Goal: Ask a question: Seek information or help from site administrators or community

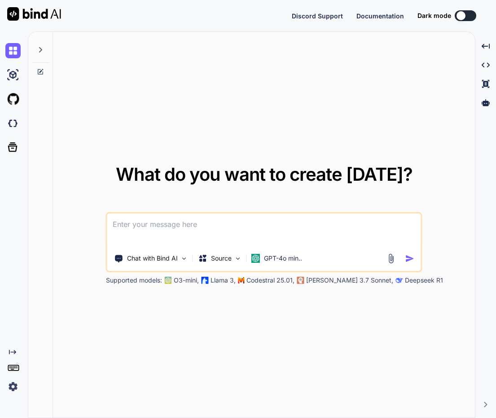
click at [44, 49] on icon at bounding box center [40, 49] width 7 height 7
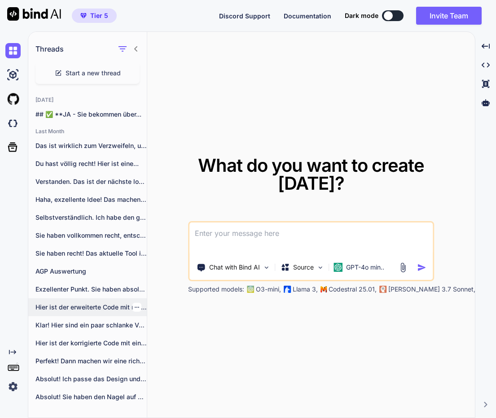
scroll to position [26, 0]
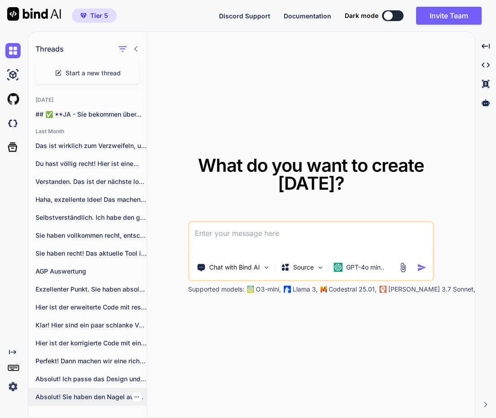
click at [88, 400] on p "Absolut! Sie haben den Nagel auf den..." at bounding box center [90, 397] width 111 height 9
type textarea "x"
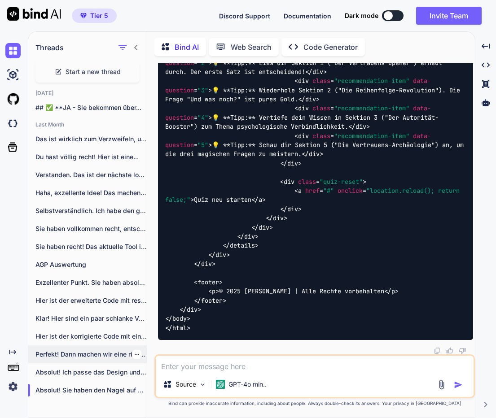
click at [64, 356] on p "Perfekt! Dann machen wir eine richtig ausführliche,..." at bounding box center [90, 354] width 111 height 9
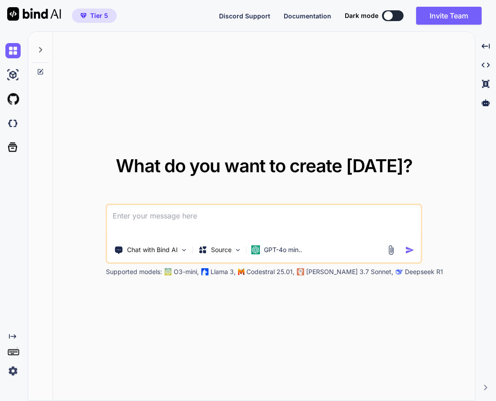
type textarea "x"
type textarea "i"
type textarea "x"
type textarea "ic"
type textarea "x"
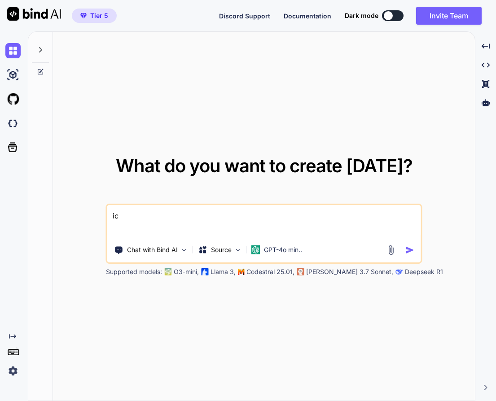
type textarea "ich"
type textarea "x"
type textarea "ich"
type textarea "x"
type textarea "ich m"
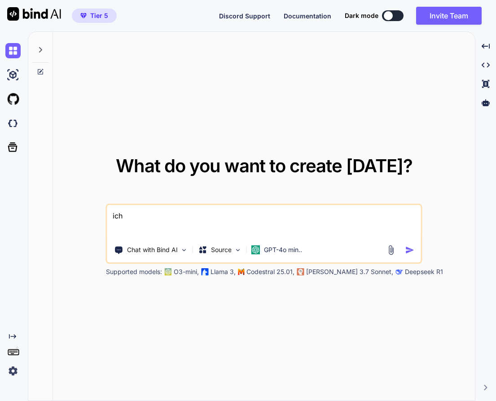
type textarea "x"
type textarea "ich mö"
type textarea "x"
type textarea "ich möc"
type textarea "x"
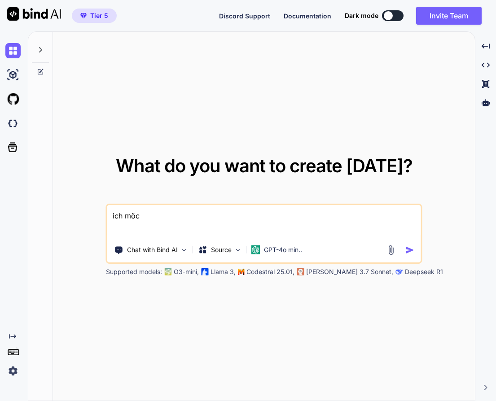
type textarea "ich möch"
type textarea "x"
type textarea "ich möcht"
type textarea "x"
type textarea "ich möchte"
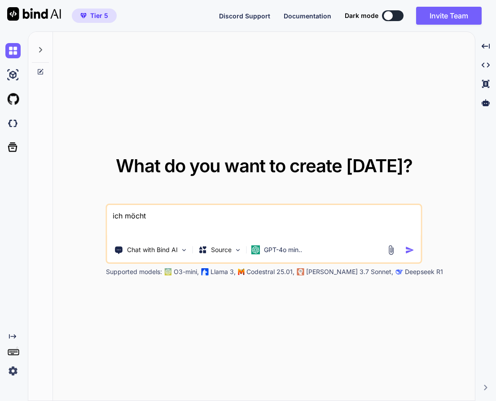
type textarea "x"
type textarea "ich möchte"
type textarea "x"
type textarea "ich möchte e"
type textarea "x"
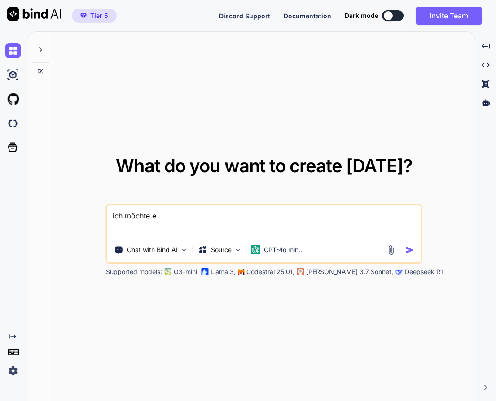
type textarea "ich möchte ei"
type textarea "x"
type textarea "ich möchte ein"
type textarea "x"
type textarea "ich möchte eine"
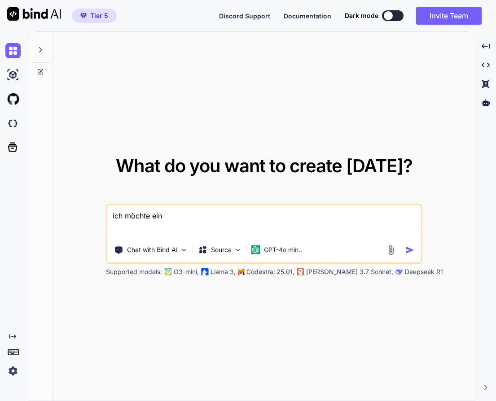
type textarea "x"
type textarea "ich möchte einen"
type textarea "x"
type textarea "ich möchte einen"
type textarea "x"
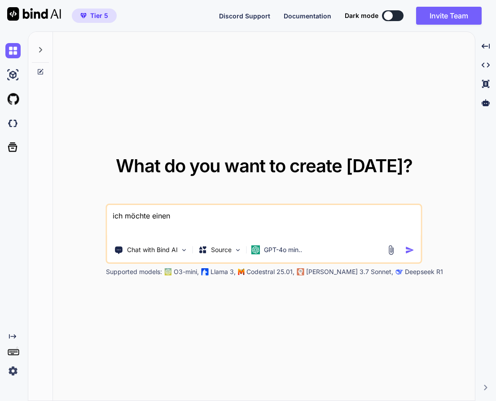
type textarea "ich möchte einen w"
type textarea "x"
type textarea "ich möchte einen we"
type textarea "x"
type textarea "ich möchte einen wei"
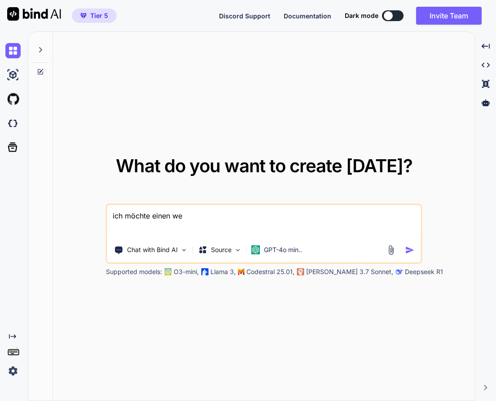
type textarea "x"
type textarea "ich möchte einen weit"
type textarea "x"
type textarea "ich möchte einen weite"
type textarea "x"
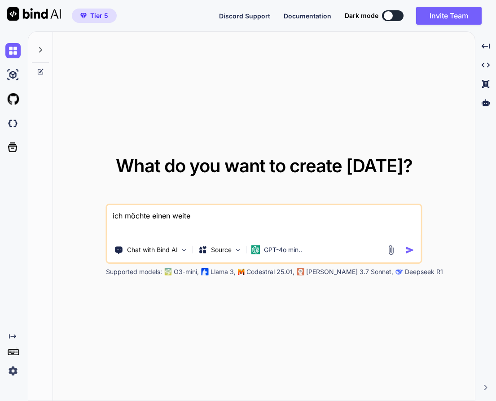
type textarea "ich möchte einen weiter"
type textarea "x"
type textarea "ich möchte einen weitern"
type textarea "x"
type textarea "ich möchte einen weiter"
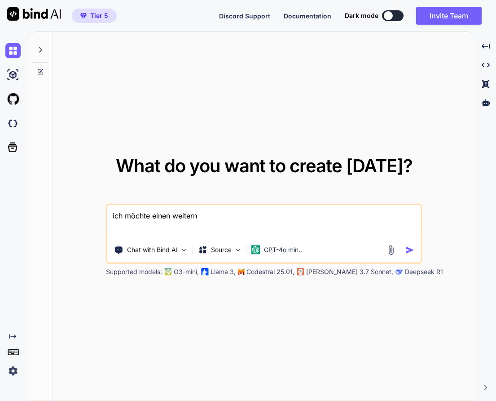
type textarea "x"
type textarea "ich möchte einen weitere"
type textarea "x"
type textarea "ich möchte einen weiteren"
type textarea "x"
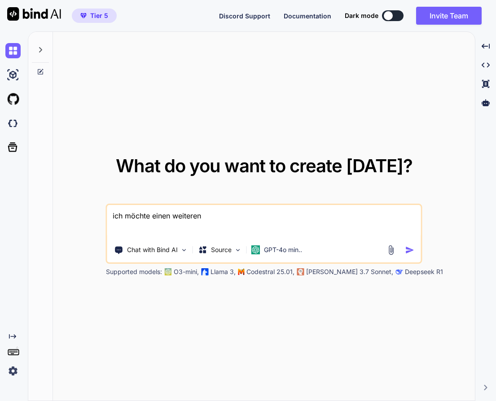
type textarea "ich möchte einen weiteren"
type textarea "x"
type textarea "ich möchte einen weiteren z"
type textarea "x"
type textarea "ich möchte einen weiteren zu"
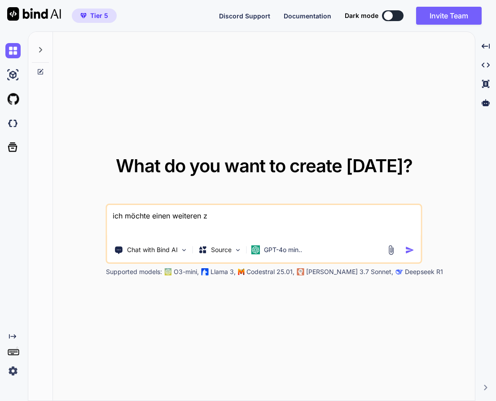
type textarea "x"
type textarea "ich möchte einen weiteren zug"
type textarea "x"
type textarea "ich möchte einen weiteren zuga"
type textarea "x"
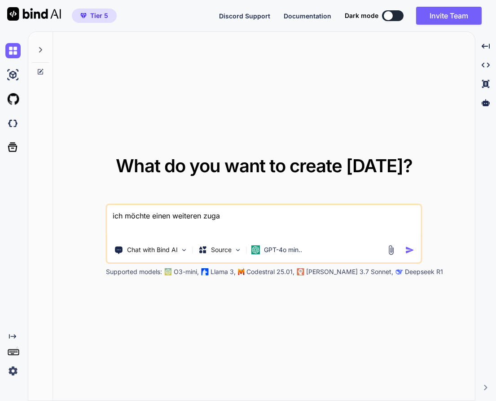
type textarea "ich möchte einen weiteren zugan"
type textarea "x"
type textarea "ich möchte einen weiteren zugang"
type textarea "x"
type textarea "ich möchte einen weiteren zugang"
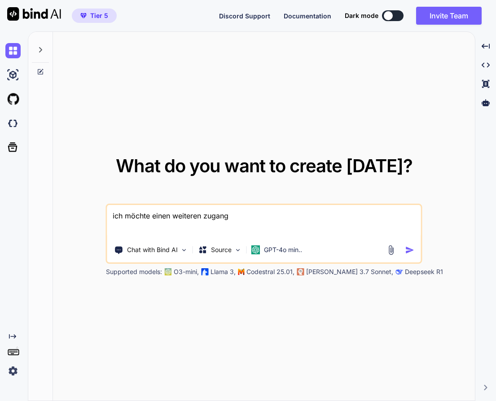
type textarea "x"
type textarea "ich möchte einen weiteren zugang e"
type textarea "x"
type textarea "ich möchte einen weiteren zugang ei"
type textarea "x"
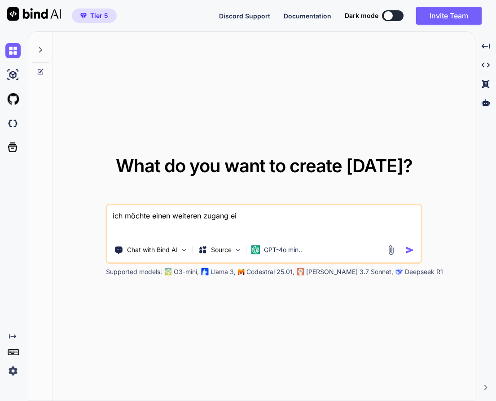
type textarea "ich möchte einen weiteren zugang ein"
type textarea "x"
type textarea "ich möchte einen weiteren zugang einr"
type textarea "x"
type textarea "ich möchte einen weiteren zugang einri"
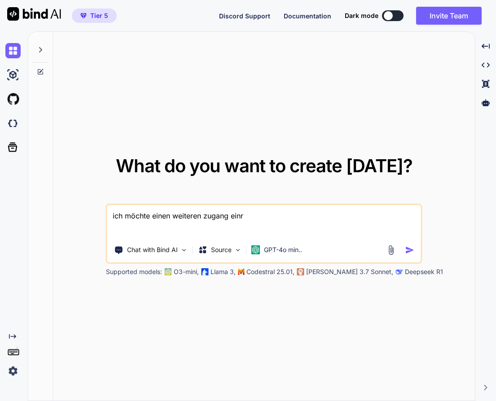
type textarea "x"
type textarea "ich möchte einen weiteren zugang einric"
type textarea "x"
type textarea "ich möchte einen weiteren zugang [PERSON_NAME]"
type textarea "x"
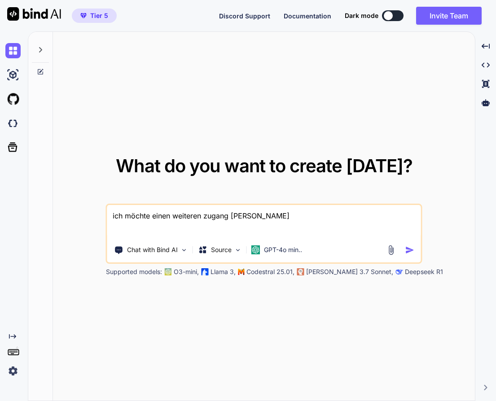
type textarea "ich möchte einen weiteren zugang einricht"
type textarea "x"
type textarea "ich möchte einen weiteren zugang einrichte"
type textarea "x"
type textarea "ich möchte einen weiteren zugang einrichten"
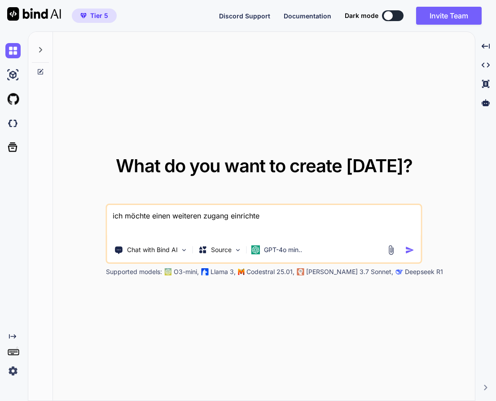
type textarea "x"
type textarea "ich möchte einen weiteren zugang einrichten:"
type textarea "x"
type textarea "ich möchte einen weiteren zugang einrichten:"
type textarea "x"
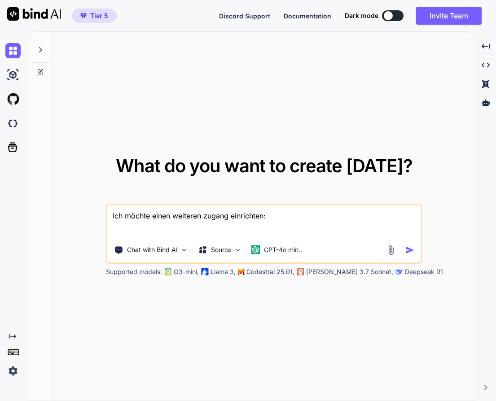
type textarea "ich möchte einen weiteren zugang einrichten: a"
type textarea "x"
type textarea "ich möchte einen weiteren zugang einrichten:"
type textarea "x"
type textarea "ich möchte einen weiteren zugang einrichten: a"
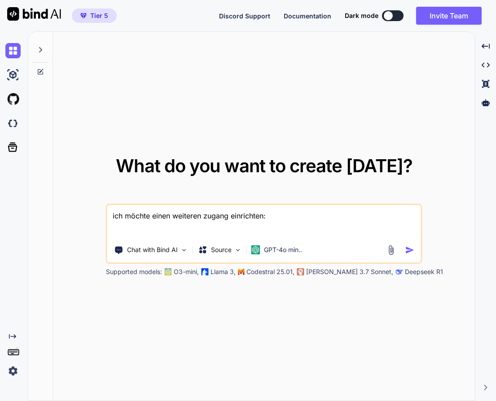
type textarea "x"
type textarea "ich möchte einen weiteren zugang einrichten: as"
type textarea "x"
type textarea "ich möchte einen weiteren zugang einrichten: asc"
type textarea "x"
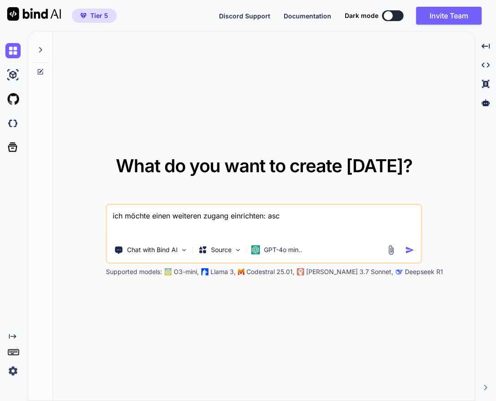
type textarea "ich möchte einen weiteren zugang einrichten: asch"
type textarea "x"
type textarea "ich möchte einen weiteren zugang einrichten: aschm"
type textarea "x"
type textarea "ich möchte einen weiteren zugang einrichten: aschmi"
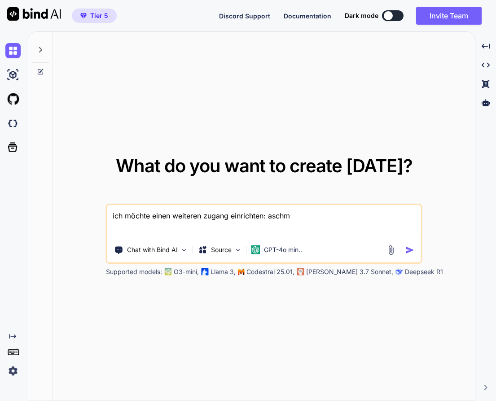
type textarea "x"
type textarea "ich möchte einen weiteren zugang einrichten: aschmid"
type textarea "x"
type textarea "ich möchte einen weiteren zugang einrichten: aschmidt"
type textarea "x"
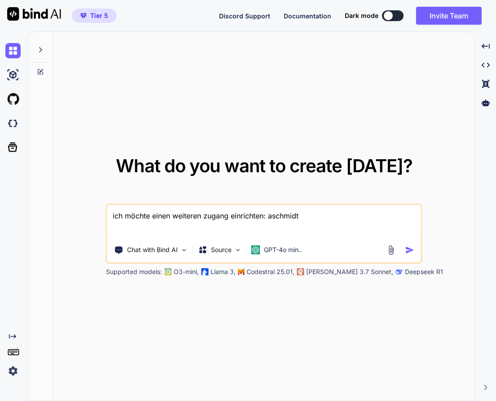
type textarea "ich möchte einen weiteren zugang einrichten: aschmidt@"
type textarea "x"
type textarea "ich möchte einen weiteren zugang einrichten: aschmidt@i"
type textarea "x"
type textarea "ich möchte einen weiteren zugang einrichten: aschmidt@it"
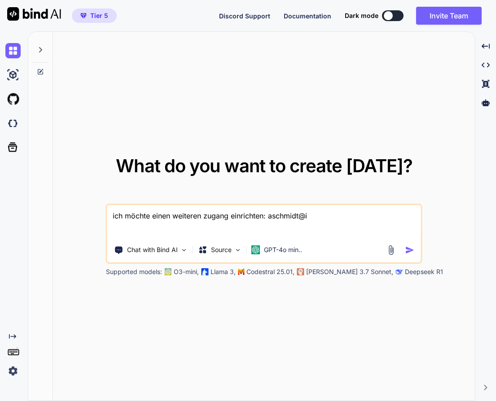
type textarea "x"
type textarea "ich möchte einen weiteren zugang einrichten: aschmidt@itz"
type textarea "x"
type textarea "ich möchte einen weiteren zugang einrichten: aschmidt@itze"
type textarea "x"
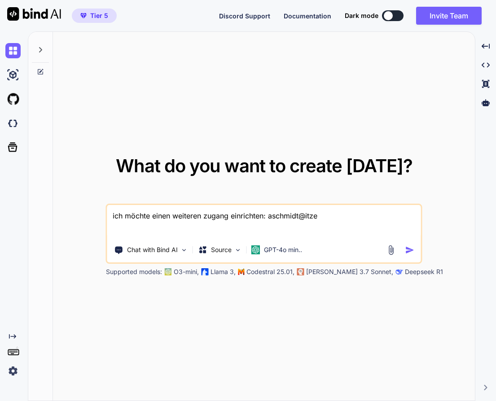
type textarea "ich möchte einen weiteren zugang einrichten: aschmidt@itzeh"
type textarea "x"
type textarea "ich möchte einen weiteren zugang einrichten: aschmidt@itzeho"
type textarea "x"
type textarea "ich möchte einen weiteren zugang einrichten: aschmidt@itzehoe"
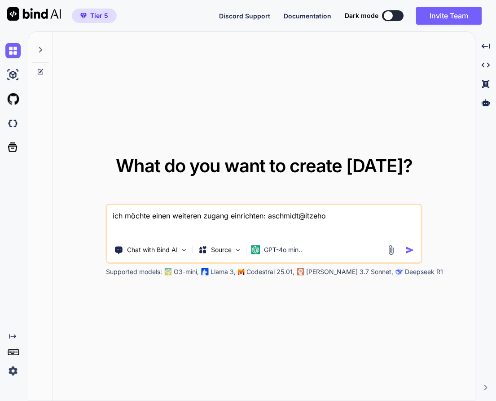
type textarea "x"
type textarea "ich möchte einen weiteren zugang einrichten: aschmidt@itzehoer"
type textarea "x"
type textarea "ich möchte einen weiteren zugang einrichten: aschmidt@itzehoer-"
type textarea "x"
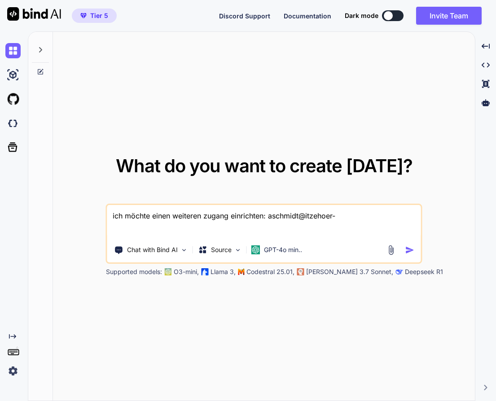
type textarea "ich möchte einen weiteren zugang einrichten: aschmidt@itzehoer-a"
type textarea "x"
type textarea "ich möchte einen weiteren zugang einrichten: aschmidt@itzehoer-ag"
type textarea "x"
type textarea "ich möchte einen weiteren zugang einrichten: aschmidt@itzehoer-agp"
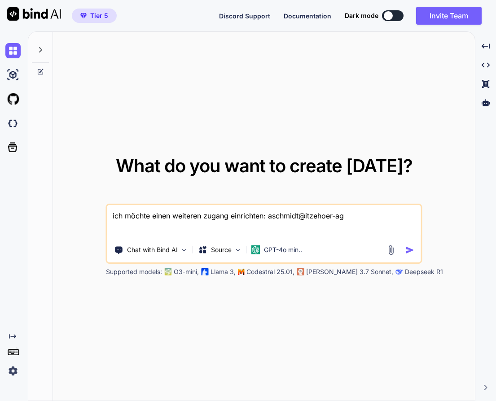
type textarea "x"
type textarea "ich möchte einen weiteren zugang einrichten: aschmidt@itzehoer-agp."
type textarea "x"
type textarea "ich möchte einen weiteren zugang einrichten: aschmidt@itzehoer-agp.d"
type textarea "x"
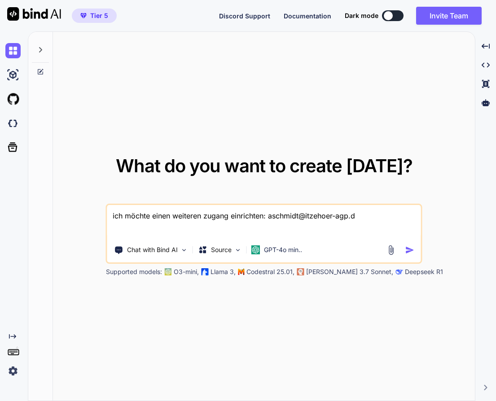
type textarea "ich möchte einen weiteren zugang einrichten: [EMAIL_ADDRESS][DOMAIN_NAME]"
type textarea "x"
type textarea "ich möchte einen weiteren zugang einrichten: [EMAIL_ADDRESS][DOMAIN_NAME]"
type textarea "x"
type textarea "ich möchte einen weiteren zugang einrichten: [EMAIL_ADDRESS][DOMAIN_NAME] P"
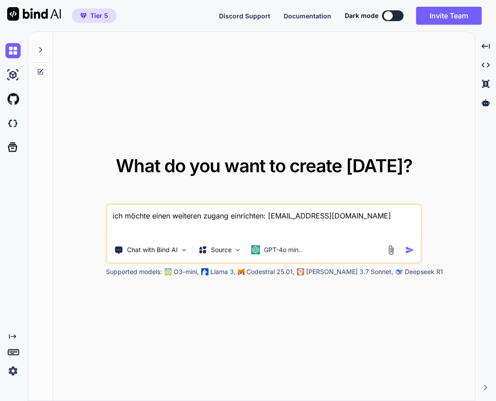
type textarea "x"
type textarea "ich möchte einen weiteren zugang einrichten: [EMAIL_ADDRESS][DOMAIN_NAME] Pa"
type textarea "x"
type textarea "ich möchte einen weiteren zugang einrichten: [EMAIL_ADDRESS][DOMAIN_NAME] Pas"
type textarea "x"
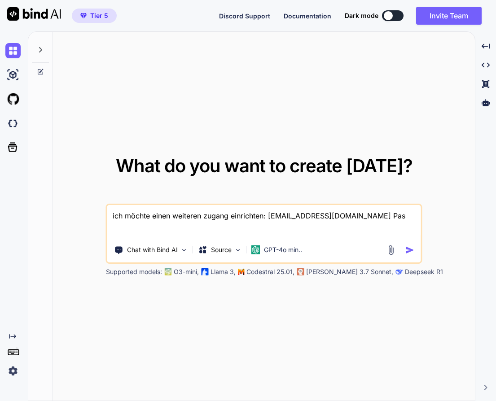
type textarea "ich möchte einen weiteren zugang einrichten: [EMAIL_ADDRESS][DOMAIN_NAME] Pass"
type textarea "x"
type textarea "ich möchte einen weiteren zugang einrichten: [EMAIL_ADDRESS][DOMAIN_NAME] Passw"
type textarea "x"
type textarea "ich möchte einen weiteren zugang einrichten: [EMAIL_ADDRESS][DOMAIN_NAME] Passwo"
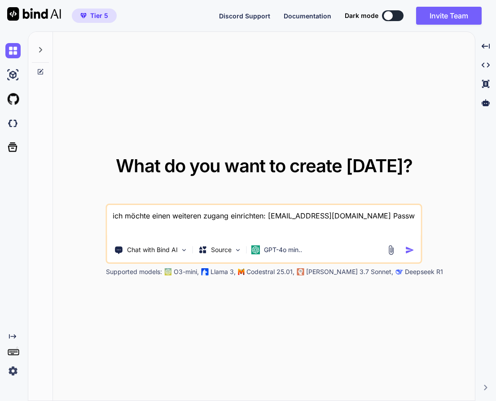
type textarea "x"
type textarea "ich möchte einen weiteren zugang einrichten: [EMAIL_ADDRESS][DOMAIN_NAME] Passw…"
type textarea "x"
type textarea "ich möchte einen weiteren zugang einrichten: [EMAIL_ADDRESS][DOMAIN_NAME] Passw…"
type textarea "x"
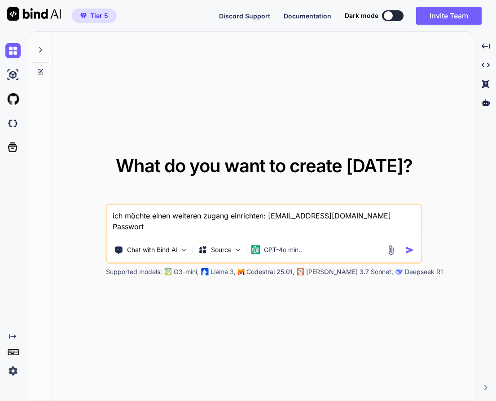
type textarea "ich möchte einen weiteren zugang einrichten: [EMAIL_ADDRESS][DOMAIN_NAME] Passw…"
type textarea "x"
type textarea "ich möchte einen weiteren zugang einrichten: [EMAIL_ADDRESS][DOMAIN_NAME] Passw…"
type textarea "x"
type textarea "ich möchte einen weiteren zugang einrichten: [EMAIL_ADDRESS][DOMAIN_NAME] Passw…"
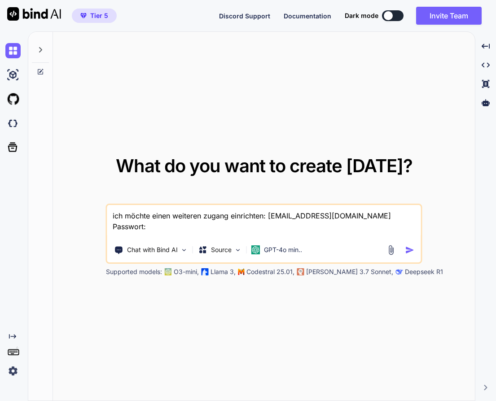
type textarea "x"
type textarea "ich möchte einen weiteren zugang einrichten: [EMAIL_ADDRESS][DOMAIN_NAME] Passw…"
type textarea "x"
type textarea "ich möchte einen weiteren zugang einrichten: [EMAIL_ADDRESS][DOMAIN_NAME] Passw…"
type textarea "x"
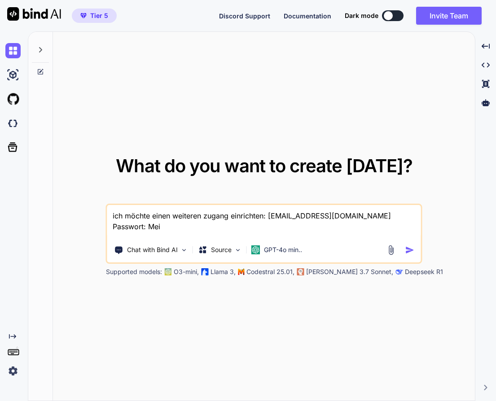
type textarea "ich möchte einen weiteren zugang einrichten: [EMAIL_ADDRESS][DOMAIN_NAME] Passw…"
type textarea "x"
type textarea "ich möchte einen weiteren zugang einrichten: [EMAIL_ADDRESS][DOMAIN_NAME] Passw…"
type textarea "x"
type textarea "ich möchte einen weiteren zugang einrichten: [EMAIL_ADDRESS][DOMAIN_NAME] Passw…"
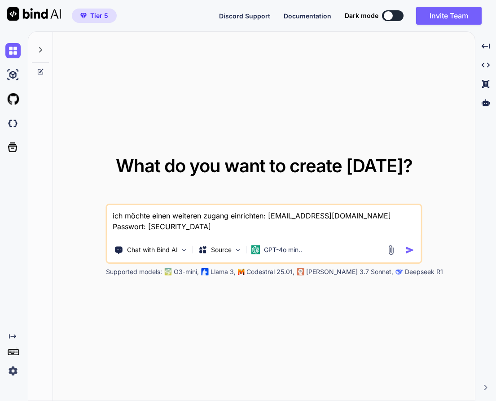
type textarea "x"
type textarea "ich möchte einen weiteren zugang einrichten: [EMAIL_ADDRESS][DOMAIN_NAME] Passw…"
type textarea "x"
type textarea "ich möchte einen weiteren zugang einrichten: [EMAIL_ADDRESS][DOMAIN_NAME] Passw…"
type textarea "x"
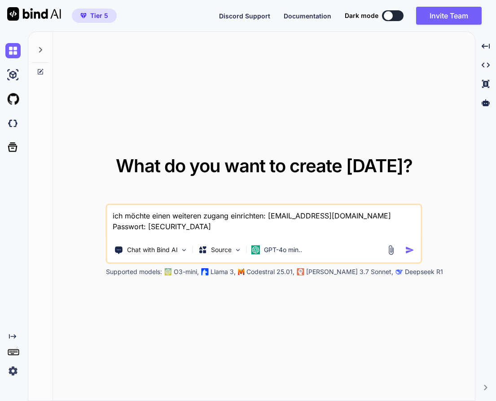
type textarea "ich möchte einen weiteren zugang einrichten: [EMAIL_ADDRESS][DOMAIN_NAME] Passw…"
type textarea "x"
type textarea "ich möchte einen weiteren zugang einrichten: [EMAIL_ADDRESS][DOMAIN_NAME] Passw…"
type textarea "x"
type textarea "ich möchte einen weiteren zugang einrichten: [EMAIL_ADDRESS][DOMAIN_NAME] Passw…"
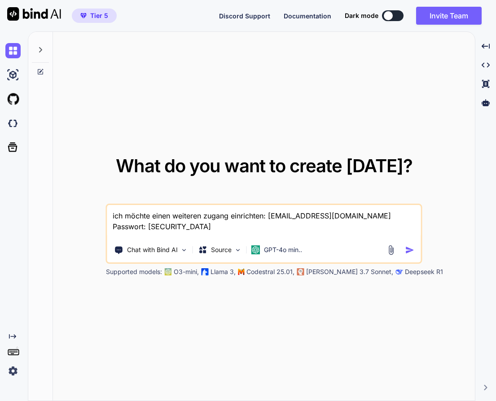
type textarea "x"
type textarea "ich möchte einen weiteren zugang einrichten: [EMAIL_ADDRESS][DOMAIN_NAME] Passw…"
type textarea "x"
type textarea "ich möchte einen weiteren zugang einrichten: [EMAIL_ADDRESS][DOMAIN_NAME] Passw…"
type textarea "x"
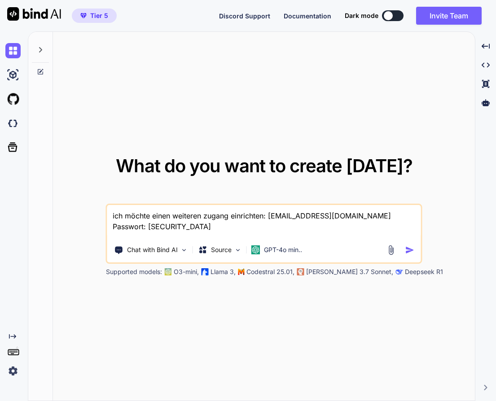
type textarea "ich möchte einen weiteren zugang einrichten: [EMAIL_ADDRESS][DOMAIN_NAME] Passw…"
type textarea "x"
type textarea "ich möchte einen weiteren zugang einrichten: [EMAIL_ADDRESS][DOMAIN_NAME] Passw…"
type textarea "x"
type textarea "ich möchte einen weiteren zugang einrichten: [EMAIL_ADDRESS][DOMAIN_NAME] Passw…"
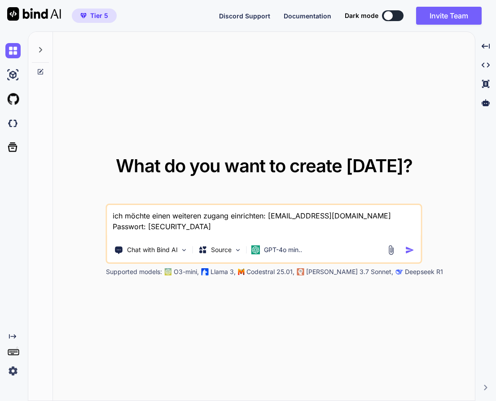
paste textarea "<!loremip dolo> <sita cons="ad"> <elit> <sedd eiusmod="tem-2" /> <inci utla="et…"
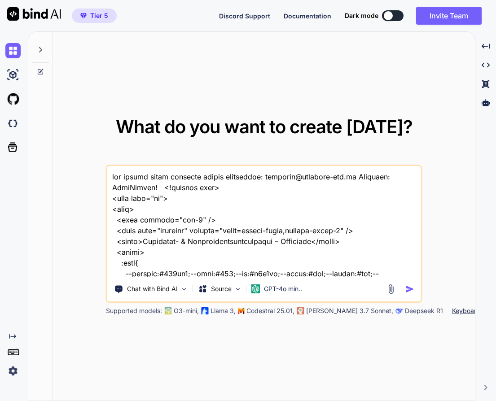
scroll to position [13622, 0]
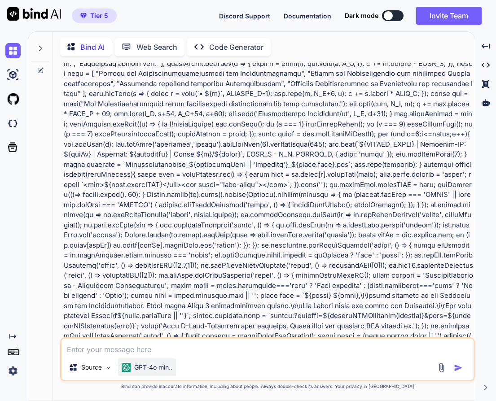
click at [161, 371] on p "GPT-4o min.." at bounding box center [153, 367] width 38 height 9
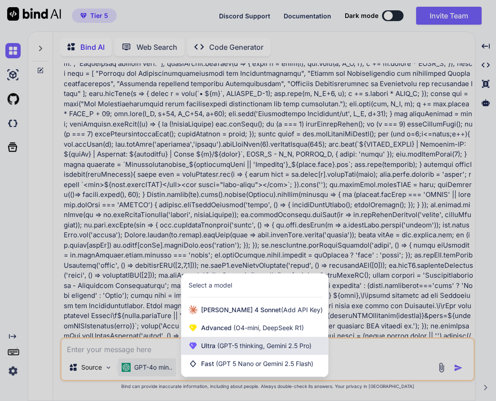
click at [222, 352] on div "Ultra (GPT-5 thinking, Gemini 2.5 Pro)" at bounding box center [254, 346] width 147 height 18
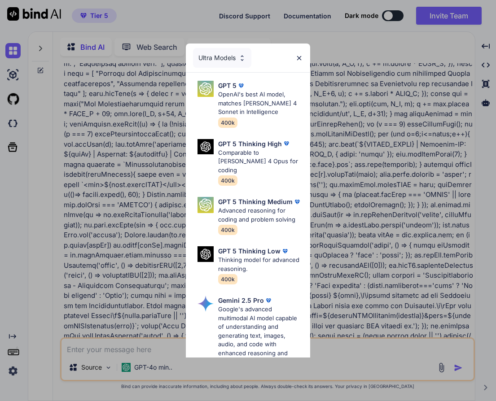
click at [260, 308] on p "Google's advanced multimodal AI model capable of understanding and generating t…" at bounding box center [260, 336] width 84 height 62
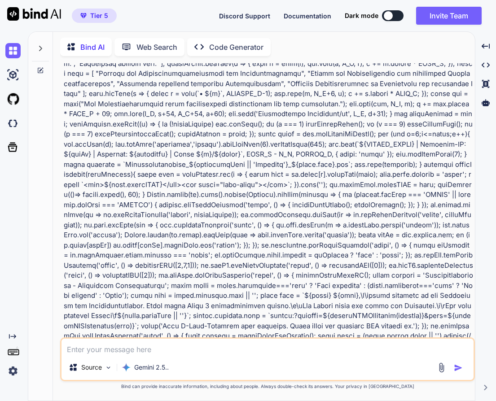
click at [148, 351] on textarea at bounding box center [268, 347] width 412 height 16
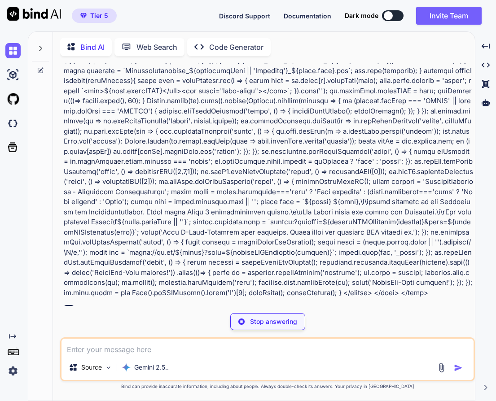
scroll to position [3698, 0]
